Goal: Task Accomplishment & Management: Complete application form

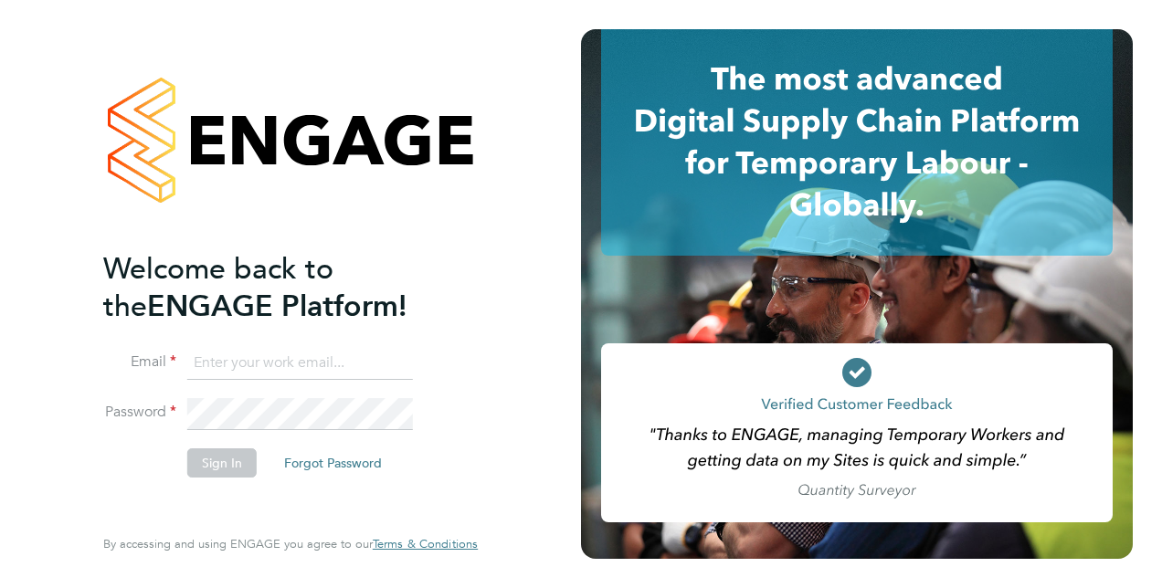
type input "christopherdaguiar@gmail.com"
click at [192, 519] on div "Welcome back to the ENGAGE Platform! Email christopherdaguiar@gmail.com Passwor…" at bounding box center [281, 385] width 356 height 270
click at [223, 458] on button "Sign In" at bounding box center [221, 462] width 69 height 29
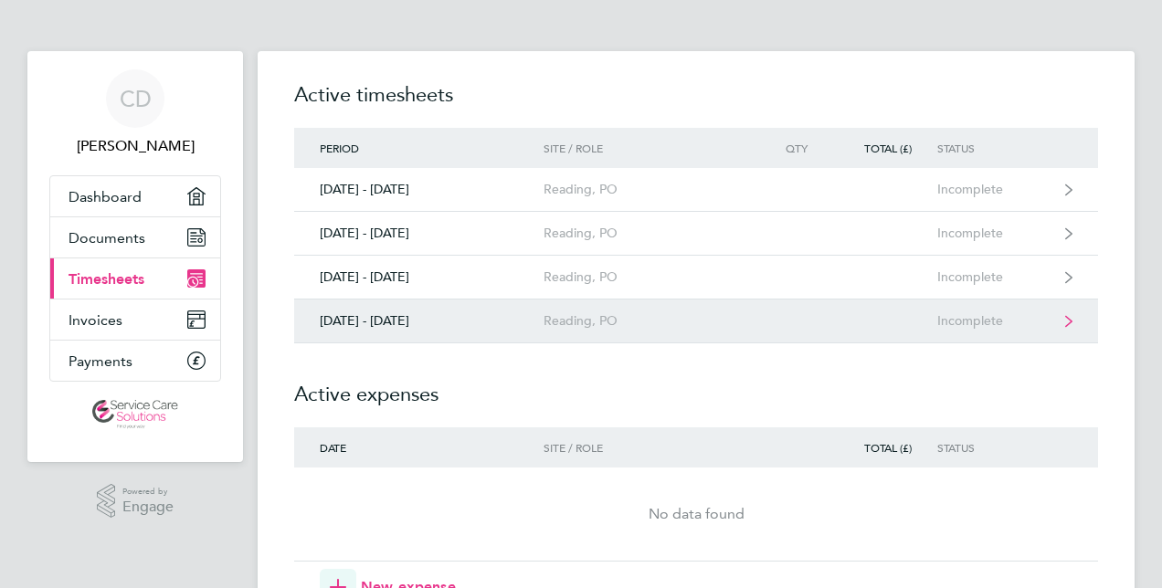
click at [665, 318] on div "Reading, PO" at bounding box center [647, 321] width 209 height 16
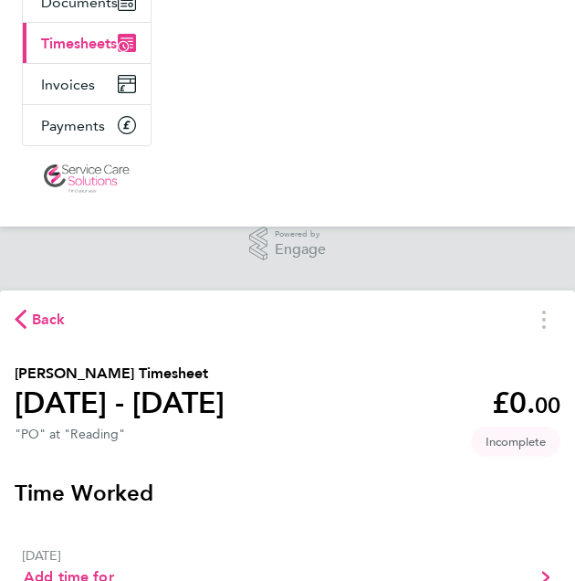
scroll to position [206, 0]
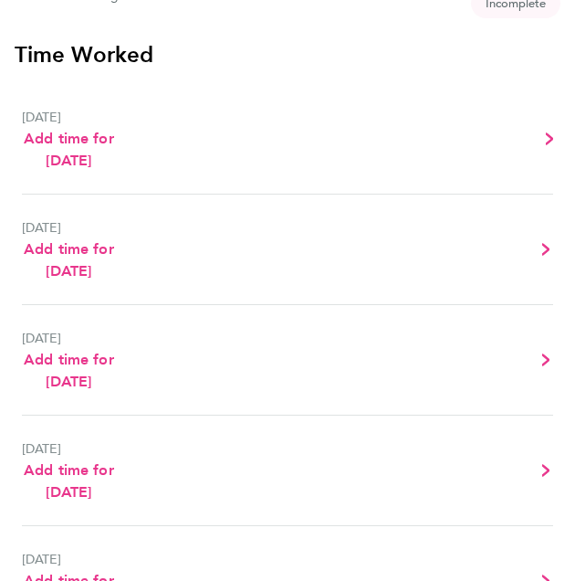
click at [357, 195] on link "[DATE] Add time for [DATE] Add time for [DATE]" at bounding box center [287, 139] width 531 height 110
select select "30"
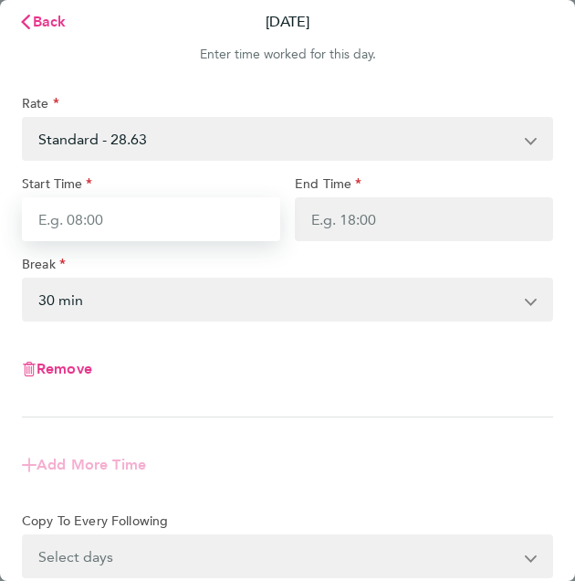
click at [181, 216] on input "Start Time" at bounding box center [151, 219] width 258 height 44
type input "10:00"
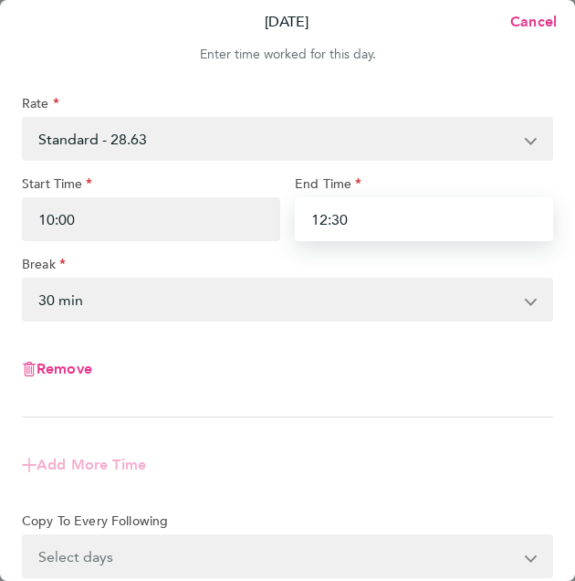
type input "12:30"
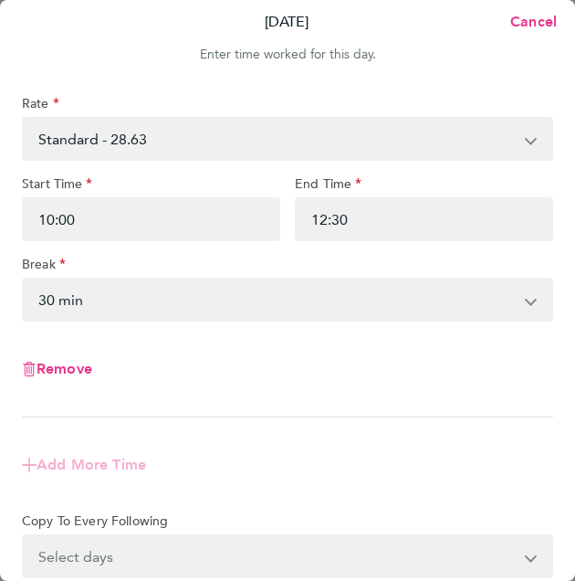
click at [190, 293] on select "0 min 15 min 30 min 45 min 60 min 75 min 90 min" at bounding box center [277, 299] width 506 height 40
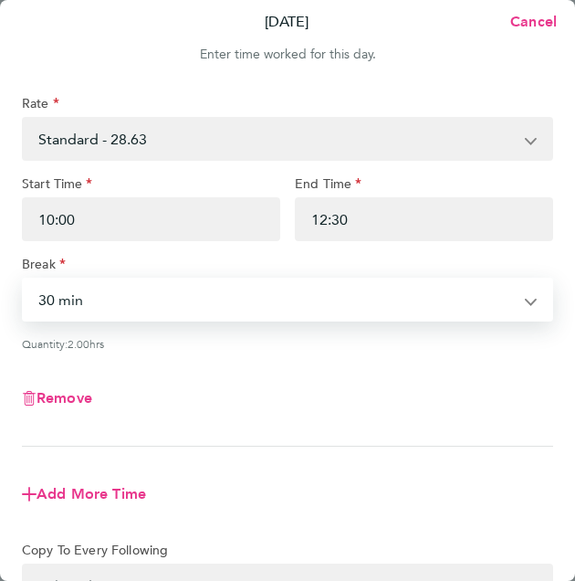
select select "0"
click at [24, 279] on select "0 min 15 min 30 min 45 min 60 min 75 min 90 min" at bounding box center [277, 299] width 506 height 40
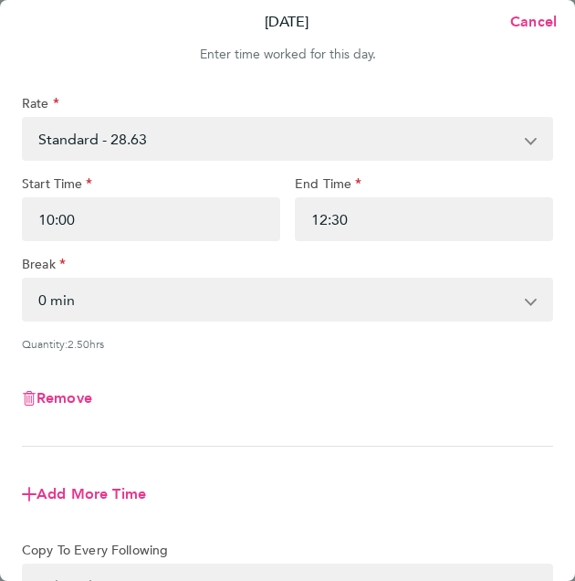
click at [382, 391] on app-form-button "Remove" at bounding box center [287, 398] width 531 height 15
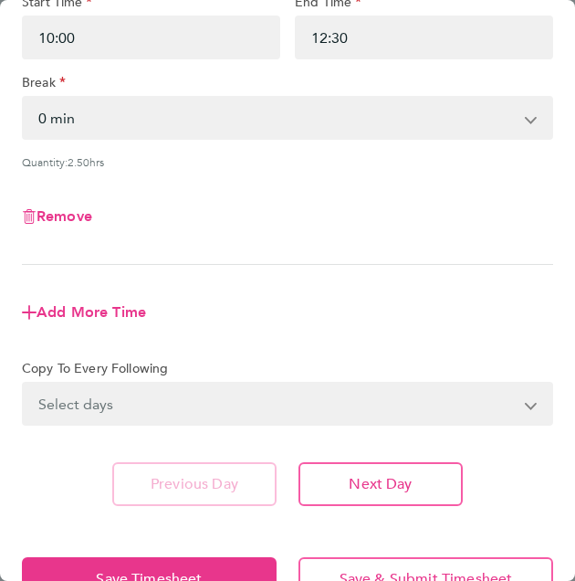
scroll to position [228, 0]
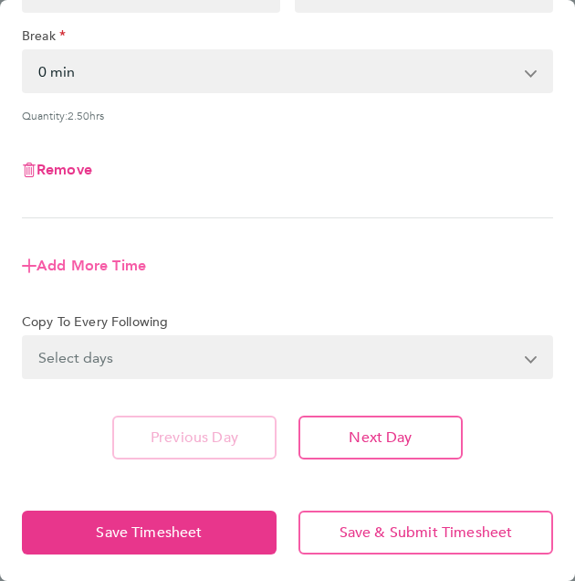
click at [101, 265] on span "Add More Time" at bounding box center [92, 265] width 110 height 17
select select "null"
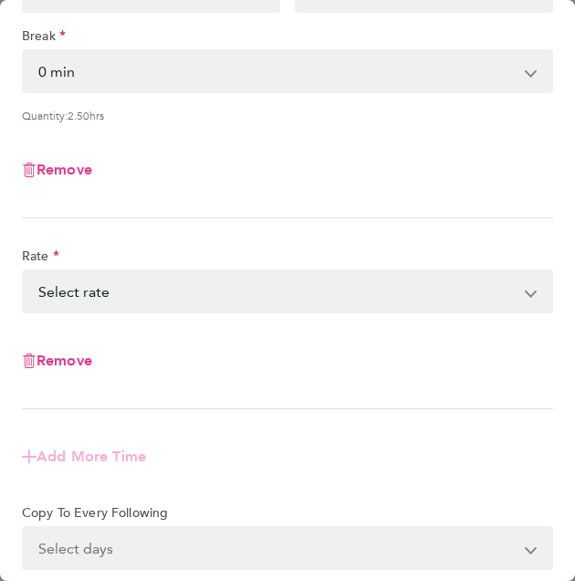
click at [105, 291] on select "Standard - 28.63 Select rate" at bounding box center [277, 291] width 506 height 40
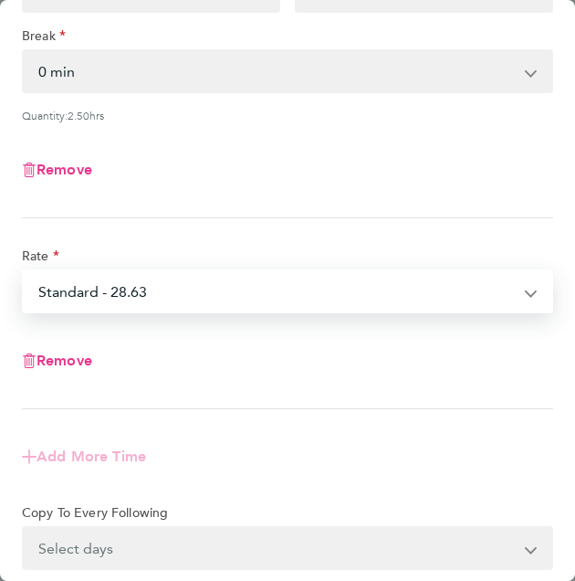
select select "30"
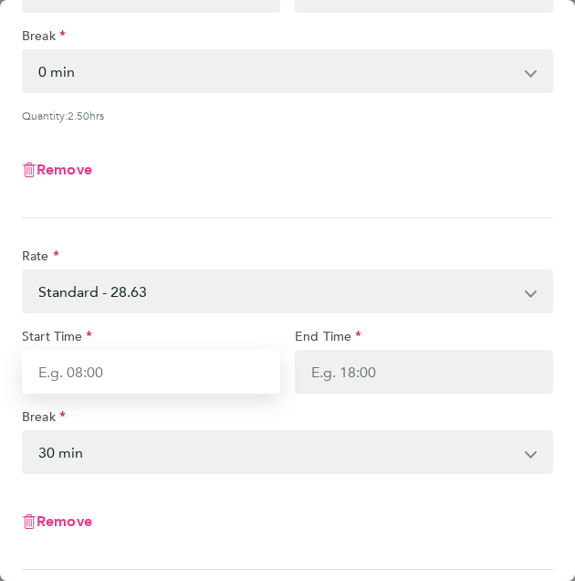
click at [80, 363] on input "Start Time" at bounding box center [151, 372] width 258 height 44
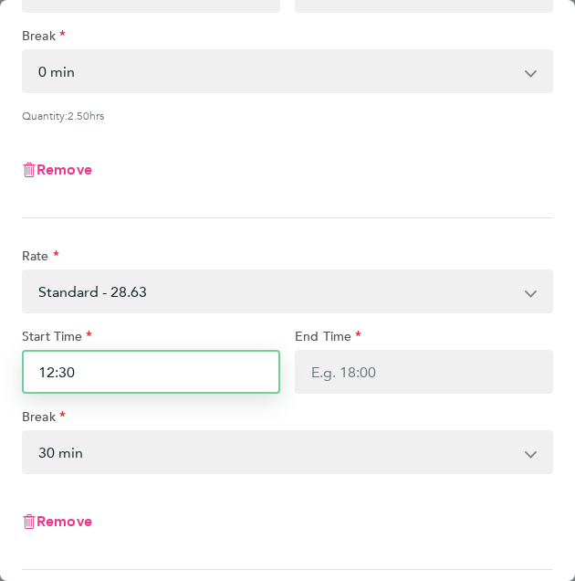
click at [80, 363] on input "12:30" at bounding box center [151, 372] width 258 height 44
type input "13:00"
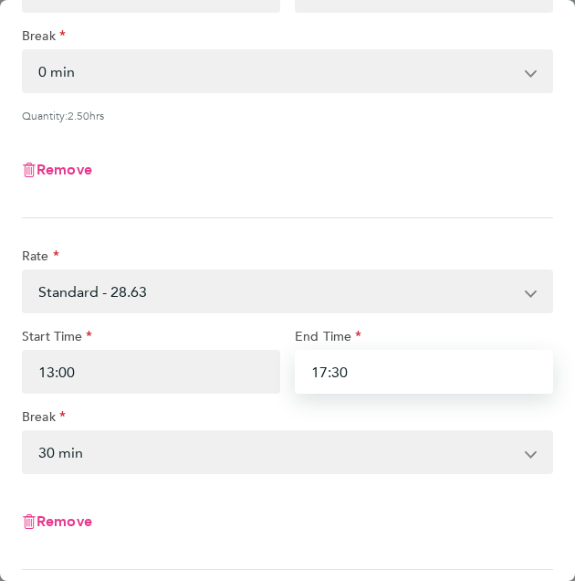
type input "17:30"
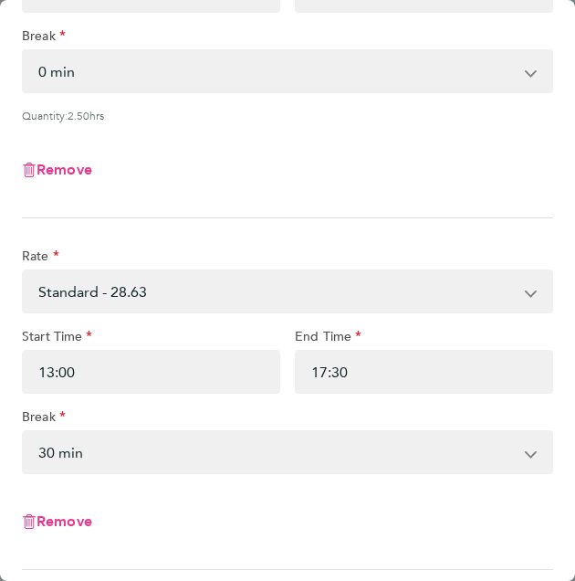
click at [97, 450] on select "0 min 15 min 30 min 45 min 60 min 75 min 90 min" at bounding box center [277, 452] width 506 height 40
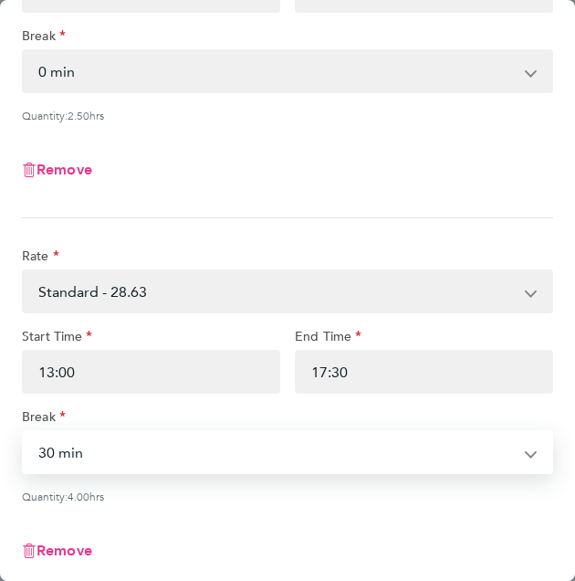
select select "0"
click at [24, 432] on select "0 min 15 min 30 min 45 min 60 min 75 min 90 min" at bounding box center [277, 452] width 506 height 40
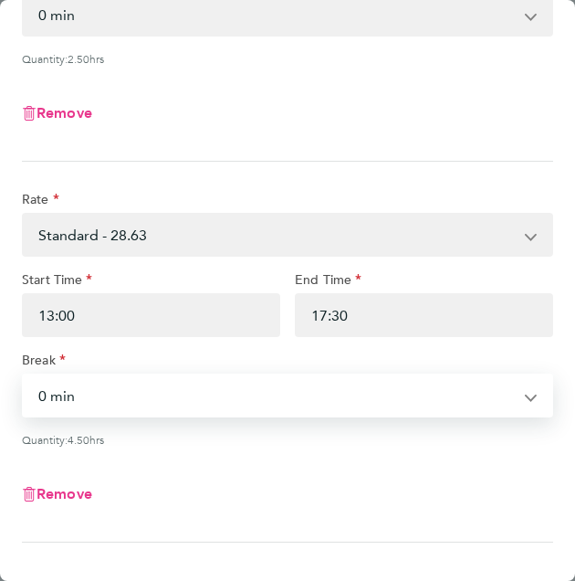
click at [331, 465] on div "Remove" at bounding box center [288, 494] width 546 height 66
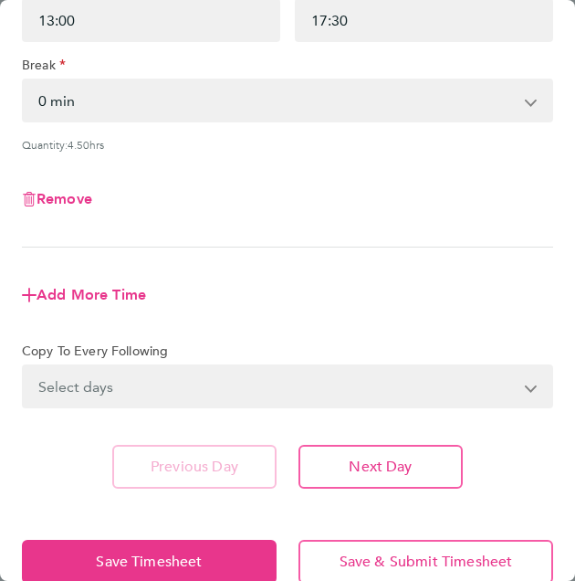
scroll to position [581, 0]
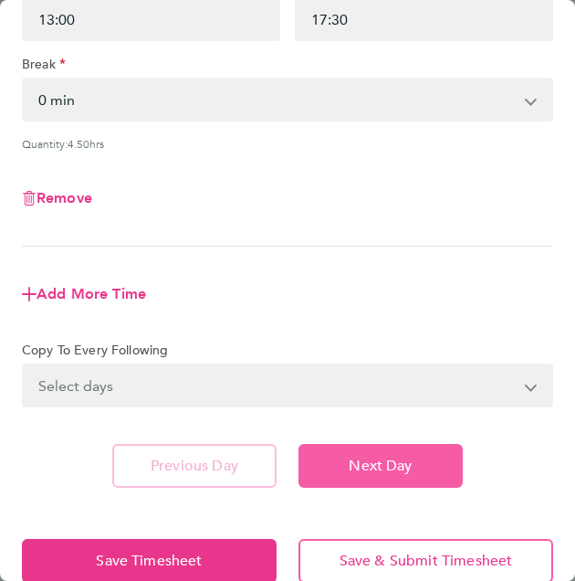
click at [342, 463] on button "Next Day" at bounding box center [381, 466] width 164 height 44
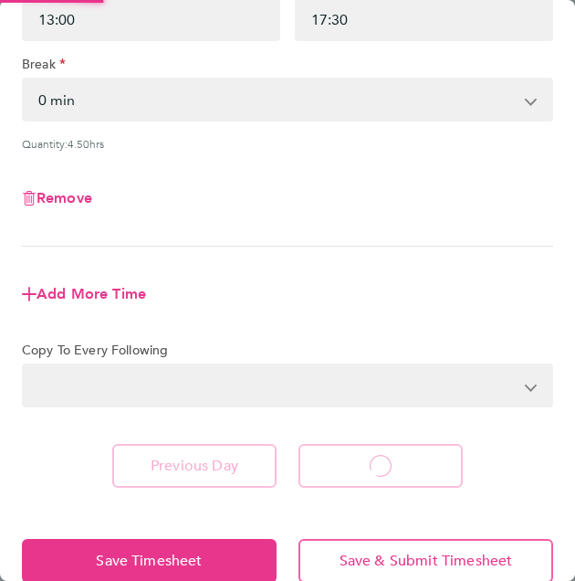
select select "30"
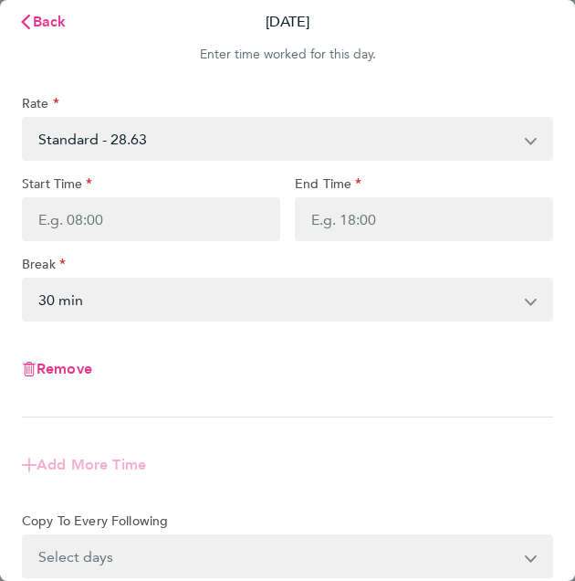
scroll to position [200, 0]
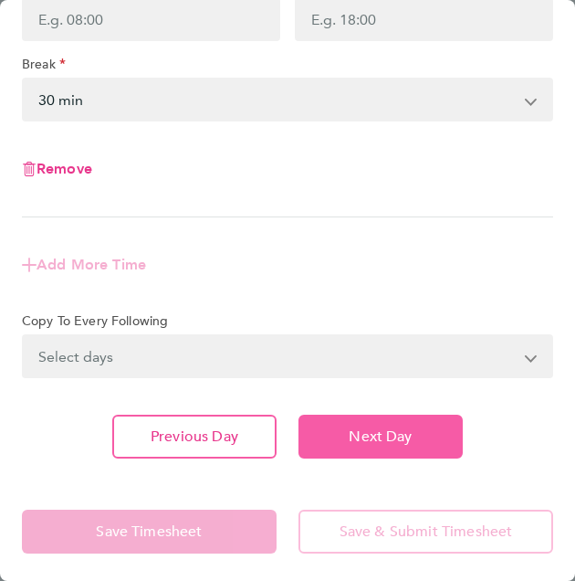
click at [362, 437] on span "Next Day" at bounding box center [380, 436] width 63 height 18
select select "30"
click at [362, 437] on span "Next Day" at bounding box center [380, 436] width 63 height 18
select select "30"
click at [362, 437] on span "Next Day" at bounding box center [380, 436] width 63 height 18
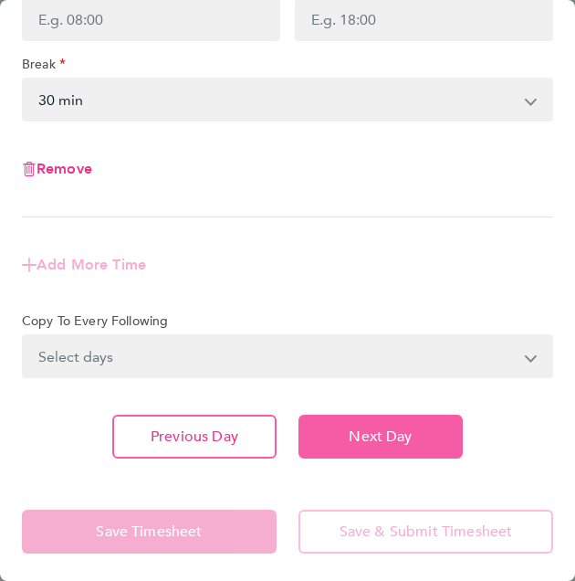
select select "30"
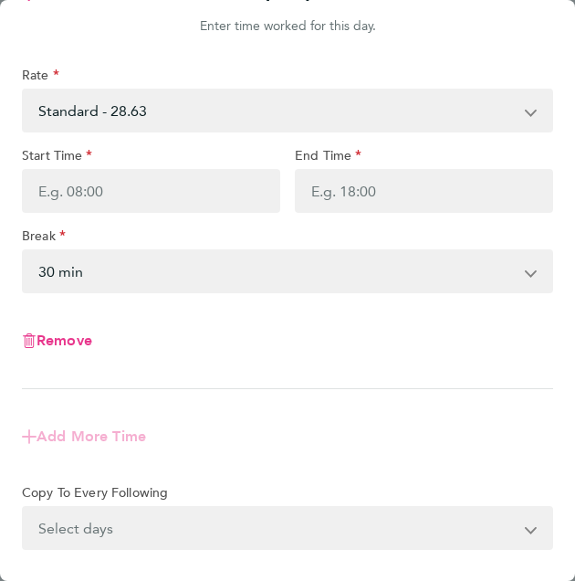
scroll to position [200, 0]
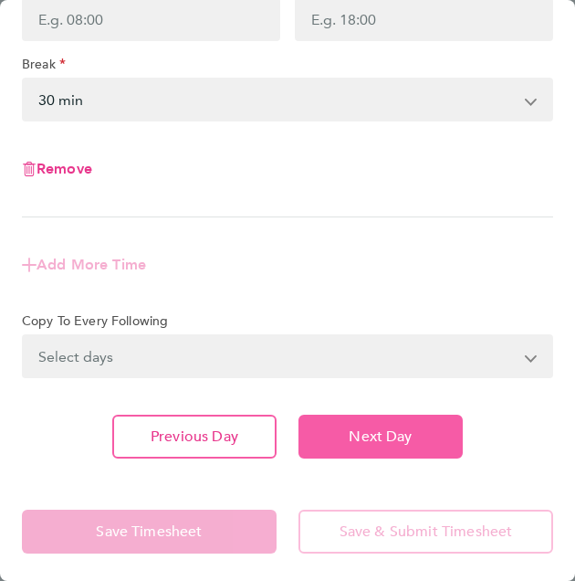
click at [362, 437] on span "Next Day" at bounding box center [380, 436] width 63 height 18
select select "30"
click at [362, 437] on span "Next Day" at bounding box center [380, 436] width 63 height 18
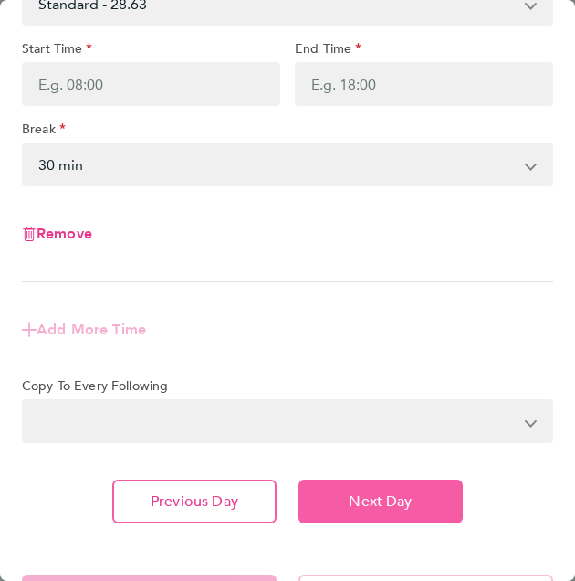
select select "30"
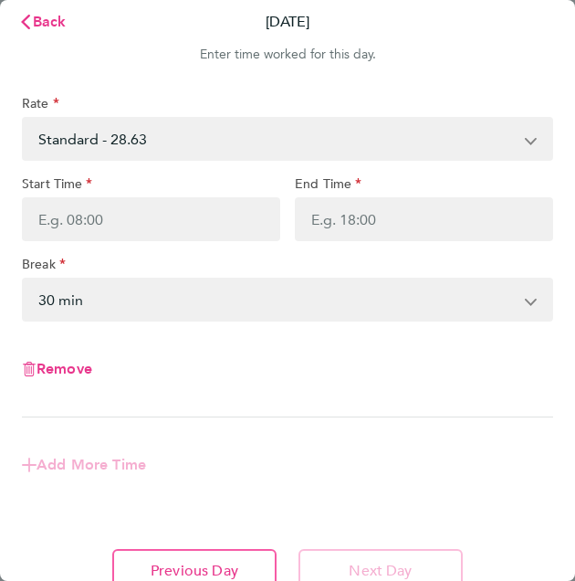
scroll to position [1, 0]
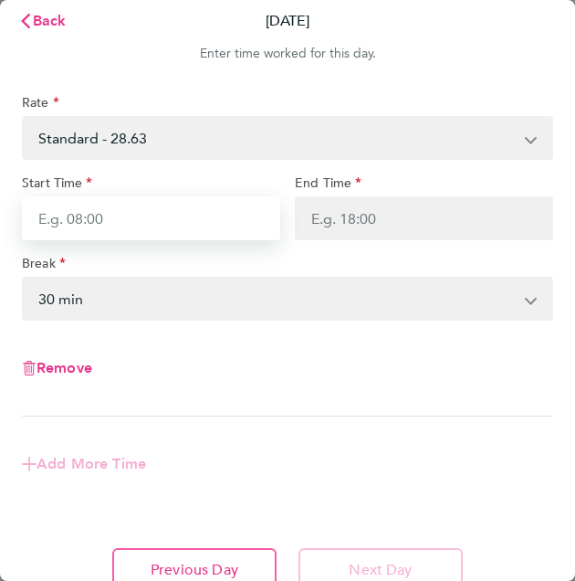
click at [89, 211] on input "Start Time" at bounding box center [151, 218] width 258 height 44
type input "19:30"
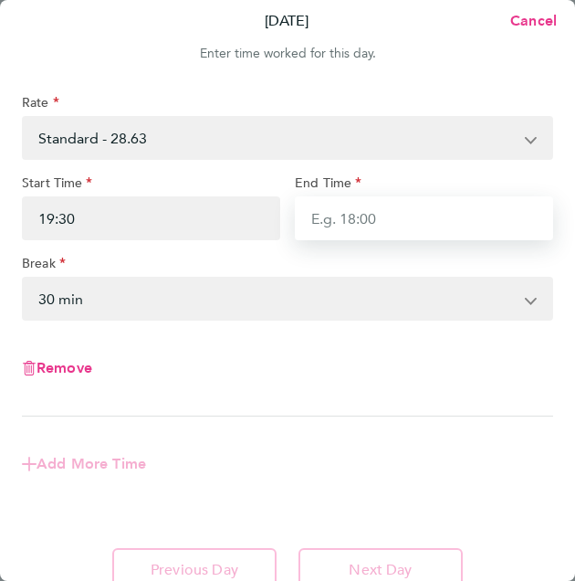
type input "1"
type input "20:00"
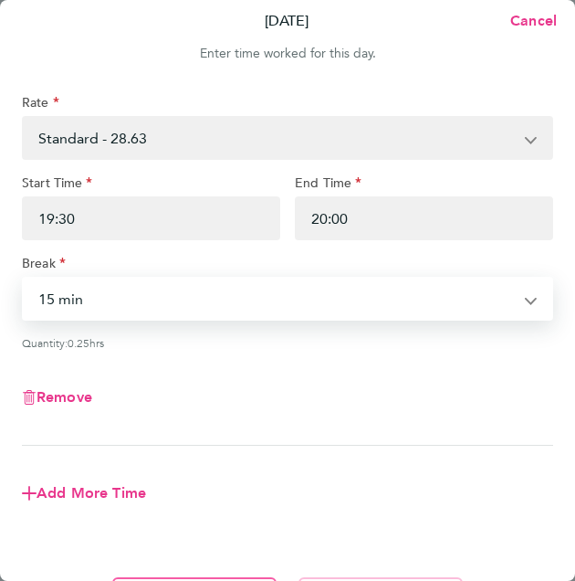
click at [188, 310] on select "0 min 15 min" at bounding box center [277, 299] width 506 height 40
select select "0"
click at [24, 279] on select "0 min 15 min" at bounding box center [277, 299] width 506 height 40
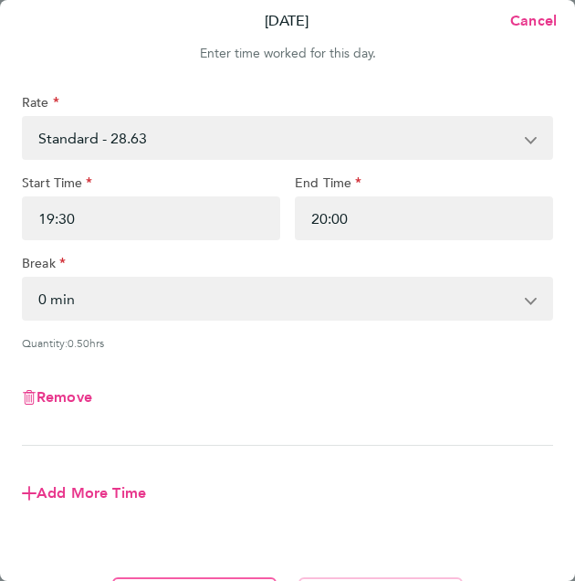
click at [438, 385] on div "Remove" at bounding box center [288, 397] width 546 height 66
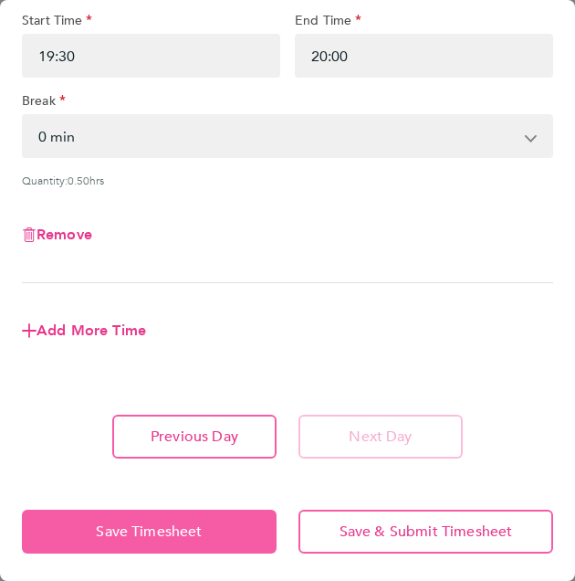
click at [186, 534] on span "Save Timesheet" at bounding box center [149, 531] width 106 height 18
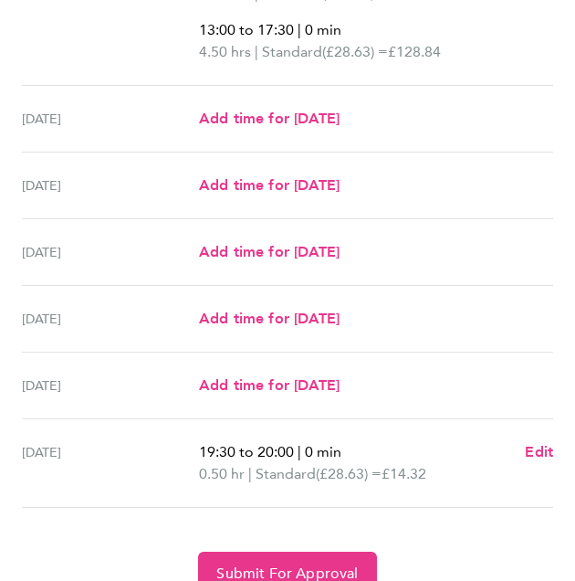
scroll to position [604, 0]
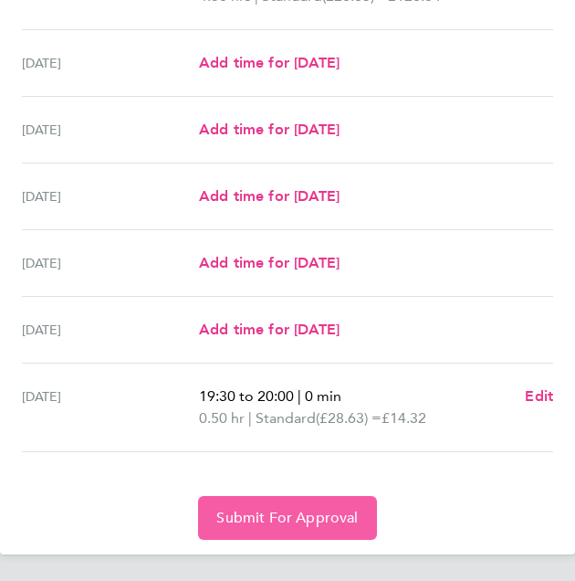
click at [315, 509] on span "Submit For Approval" at bounding box center [287, 518] width 142 height 18
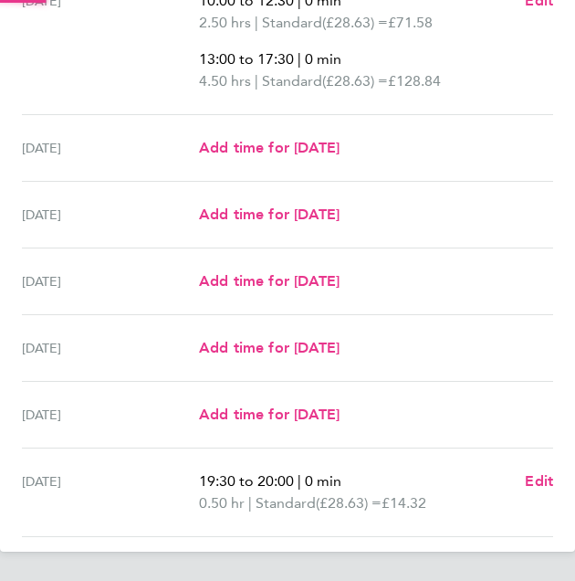
scroll to position [516, 0]
